Goal: Transaction & Acquisition: Purchase product/service

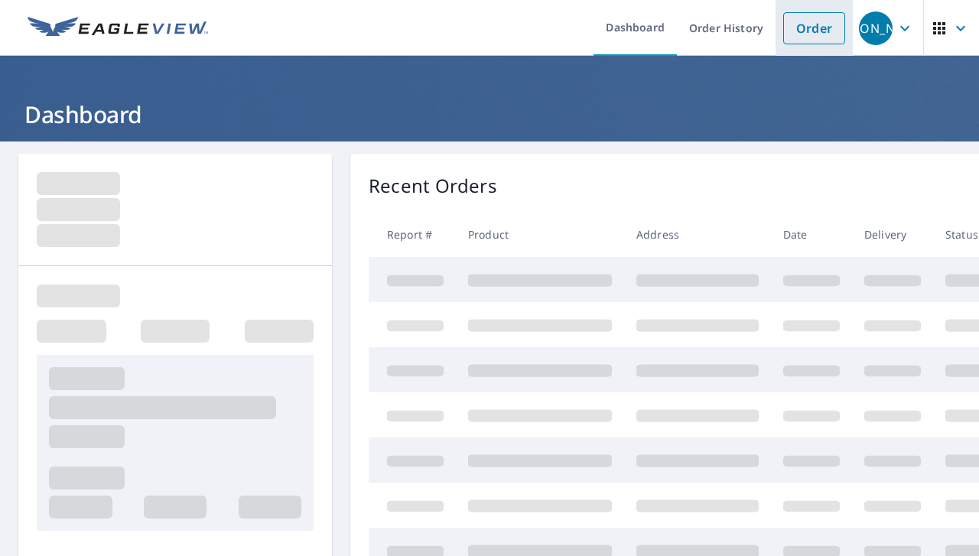
click at [804, 36] on link "Order" at bounding box center [814, 28] width 62 height 32
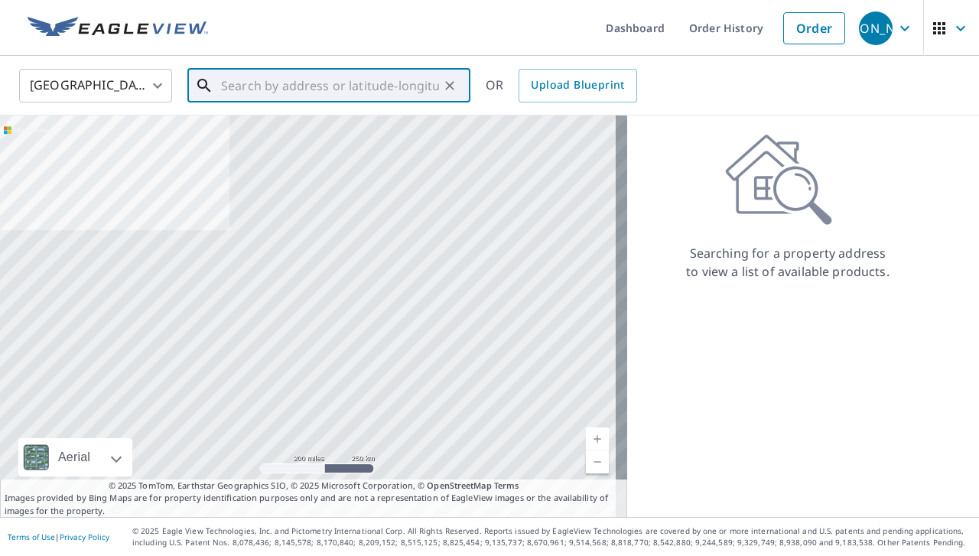
click at [390, 78] on input "text" at bounding box center [330, 85] width 218 height 43
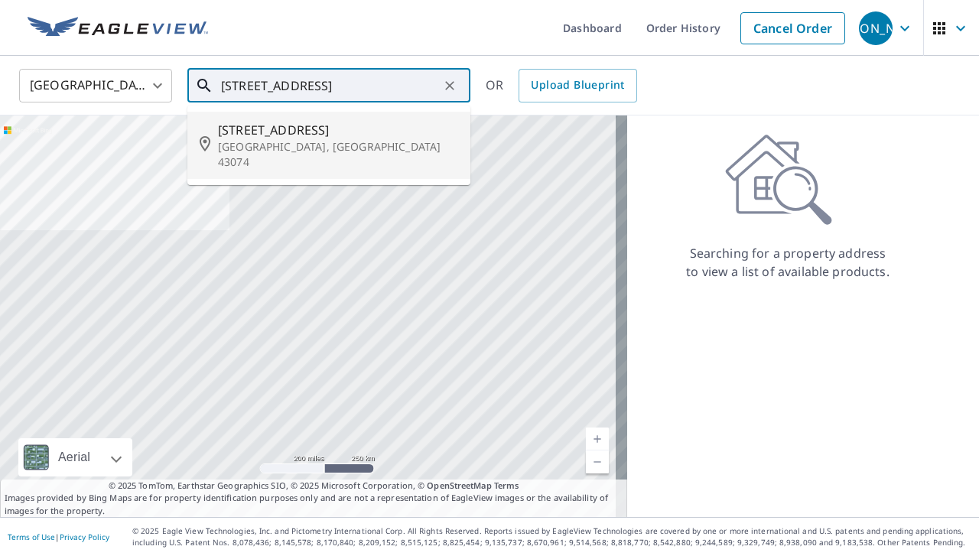
click at [242, 150] on p "[GEOGRAPHIC_DATA], [GEOGRAPHIC_DATA] 43074" at bounding box center [338, 154] width 240 height 31
type input "[STREET_ADDRESS]"
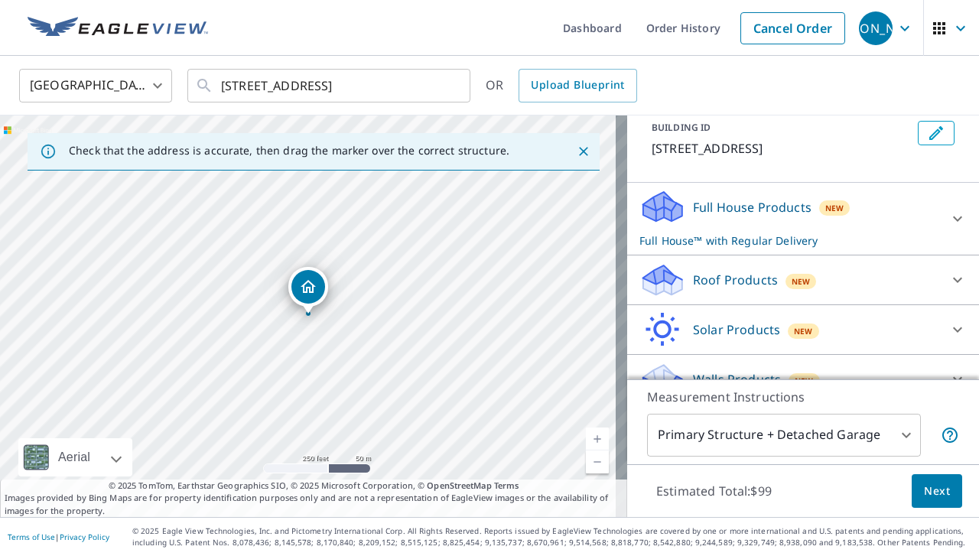
scroll to position [114, 0]
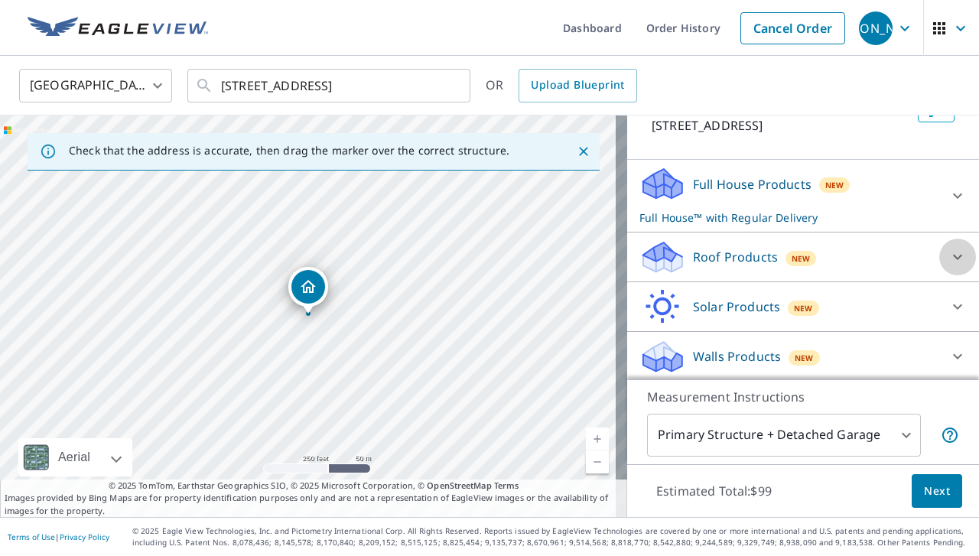
click at [949, 252] on icon at bounding box center [958, 257] width 18 height 18
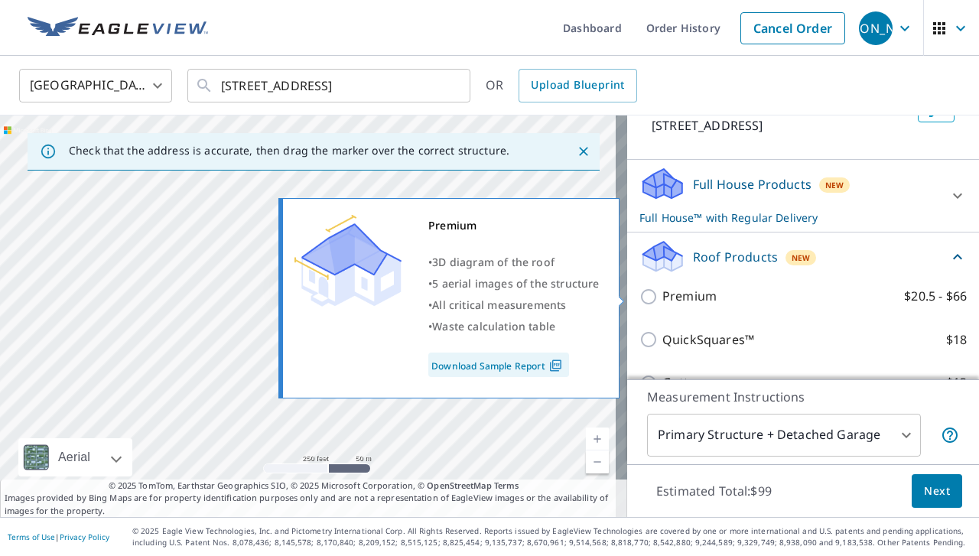
click at [639, 293] on input "Premium $20.5 - $66" at bounding box center [650, 297] width 23 height 18
checkbox input "true"
checkbox input "false"
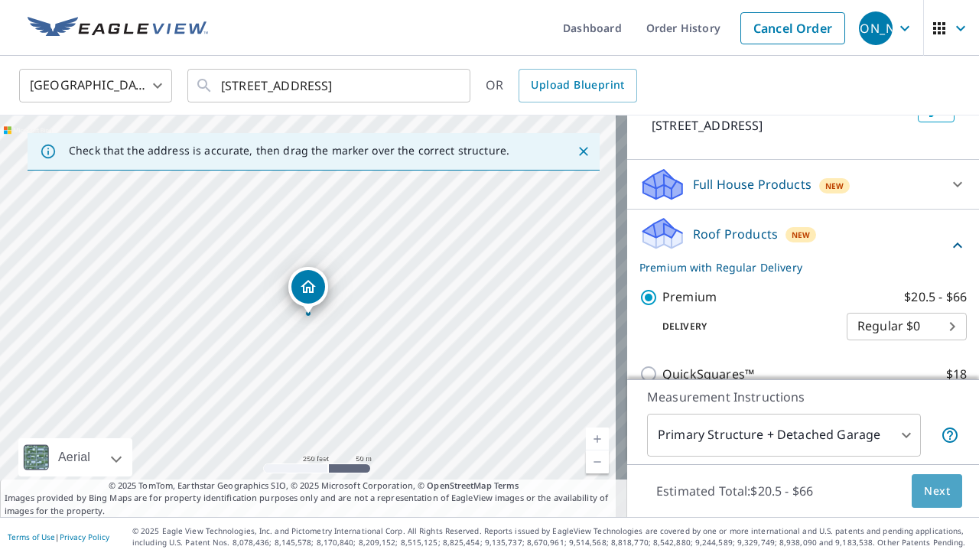
click at [912, 492] on button "Next" at bounding box center [937, 491] width 50 height 34
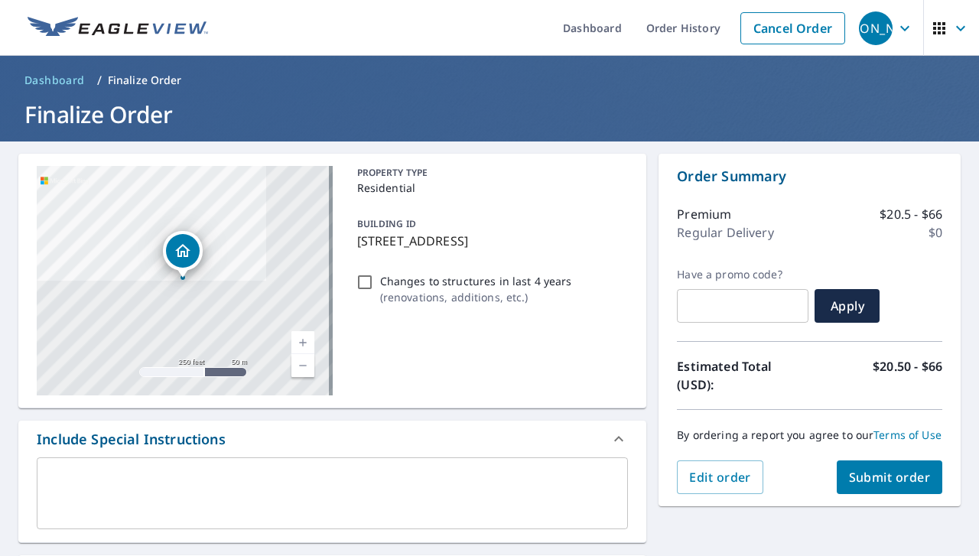
scroll to position [415, 0]
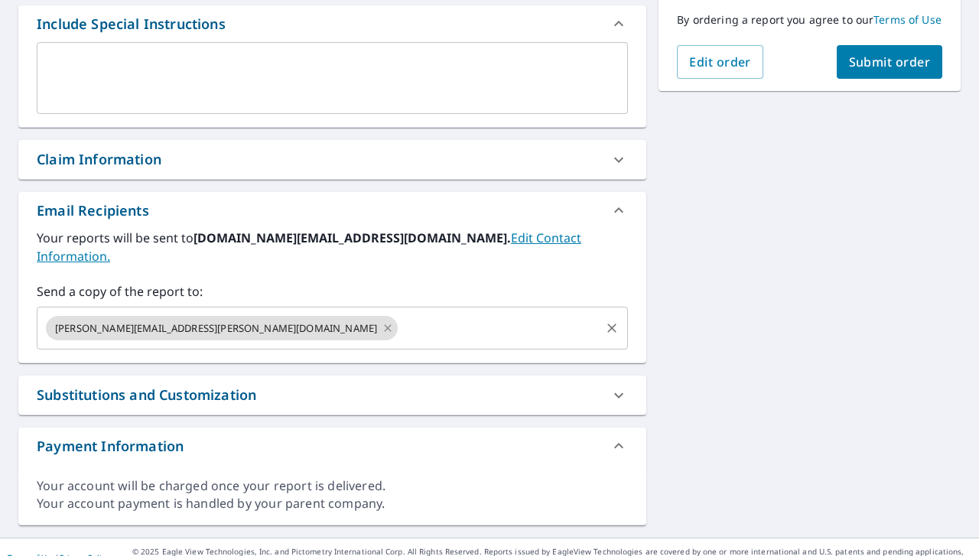
click at [382, 320] on icon at bounding box center [388, 328] width 12 height 17
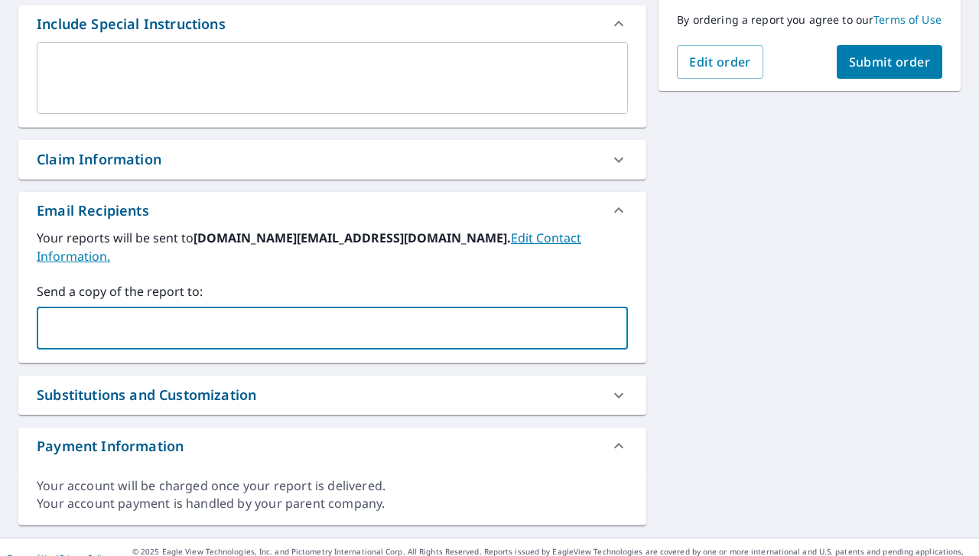
click at [219, 314] on input "text" at bounding box center [321, 328] width 555 height 29
type input "[PERSON_NAME][EMAIL_ADDRESS][PERSON_NAME][DOMAIN_NAME]"
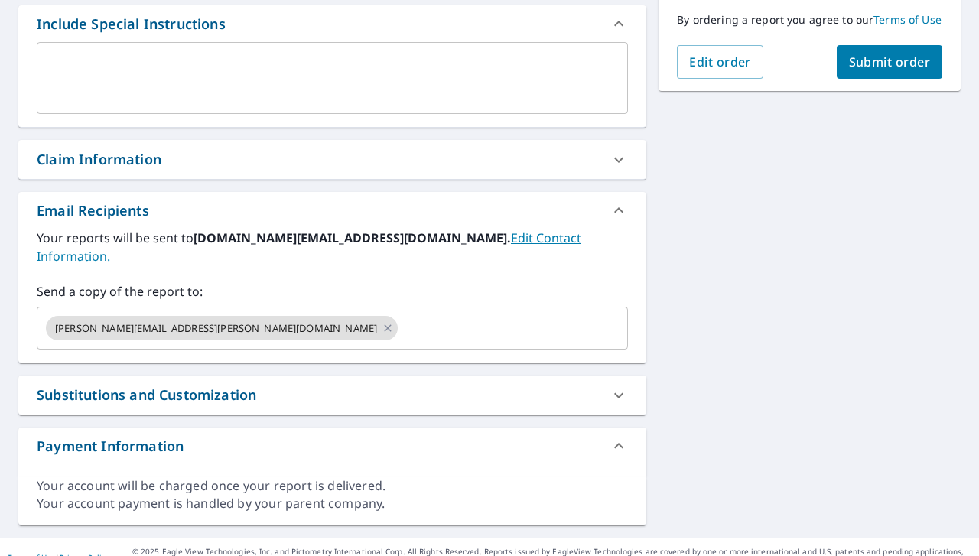
click at [552, 195] on div "Email Recipients" at bounding box center [332, 210] width 628 height 37
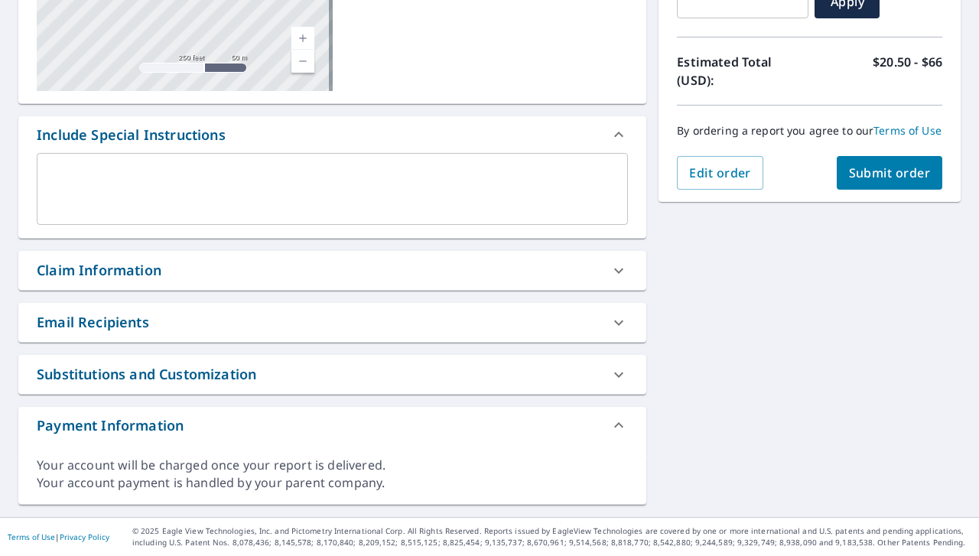
scroll to position [302, 0]
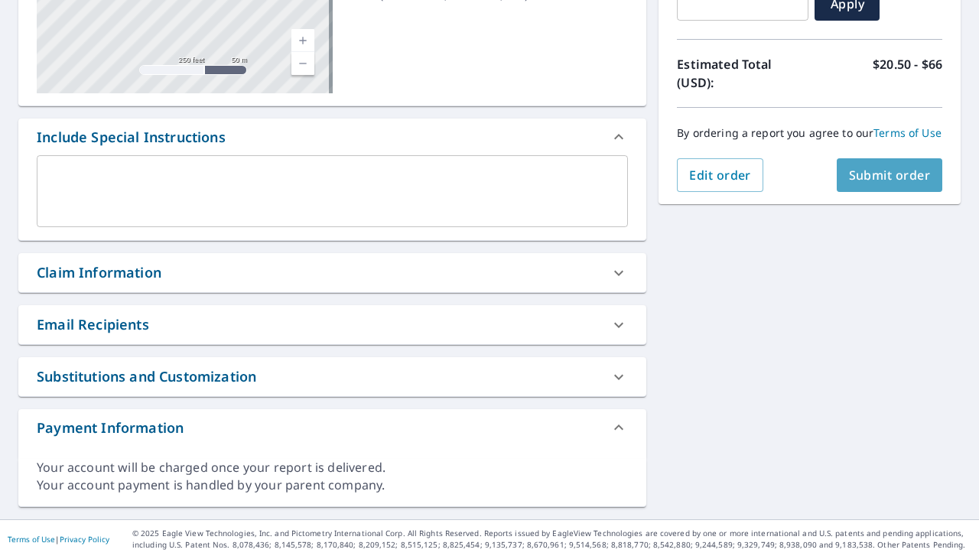
click at [878, 184] on span "Submit order" at bounding box center [890, 175] width 82 height 17
